Goal: Information Seeking & Learning: Learn about a topic

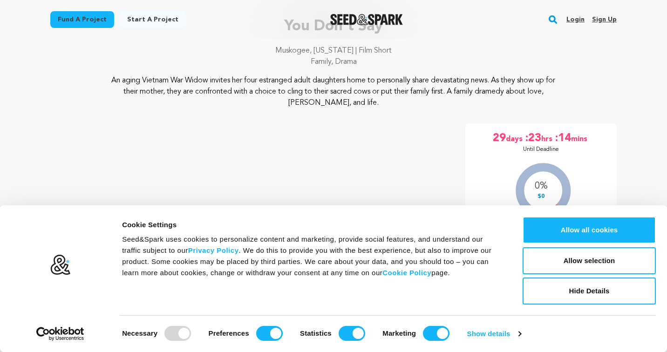
scroll to position [27, 0]
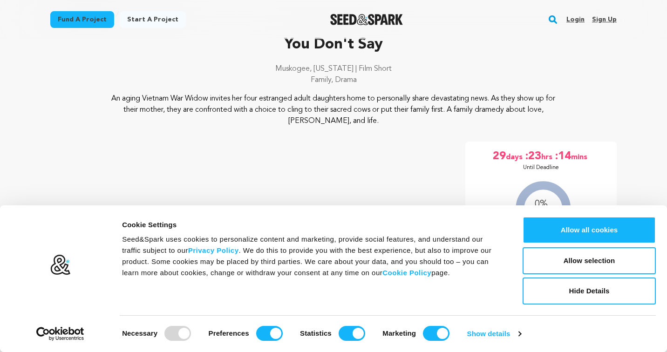
scroll to position [47, 0]
click at [201, 57] on p "You Don't Say" at bounding box center [333, 46] width 566 height 22
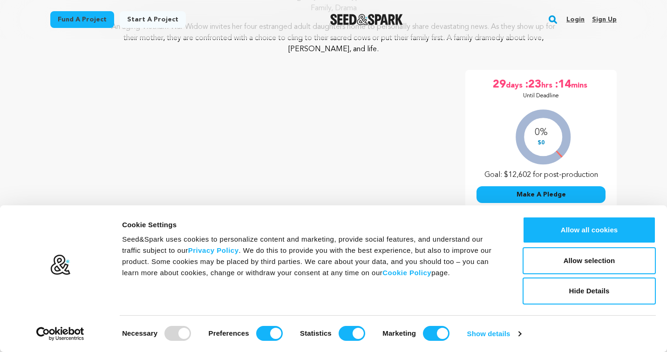
scroll to position [121, 0]
click at [597, 266] on button "Allow selection" at bounding box center [588, 260] width 133 height 27
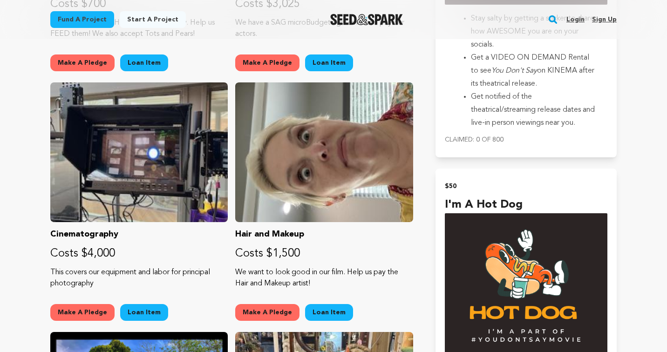
scroll to position [829, 0]
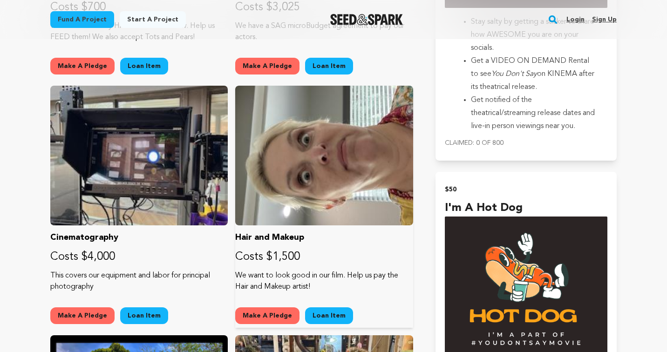
click at [352, 191] on div at bounding box center [323, 156] width 177 height 140
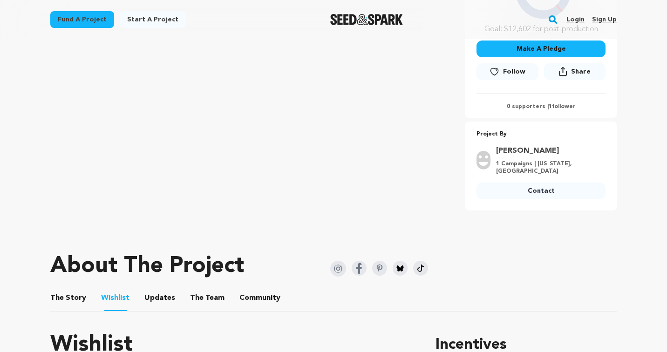
scroll to position [0, 0]
